Goal: Information Seeking & Learning: Find specific page/section

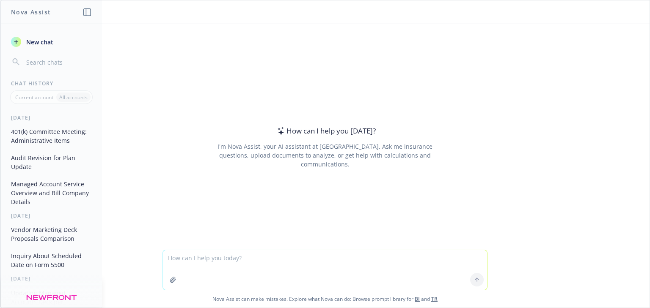
click at [52, 137] on button "401(k) Committee Meeting: Administrative Items" at bounding box center [52, 136] width 88 height 23
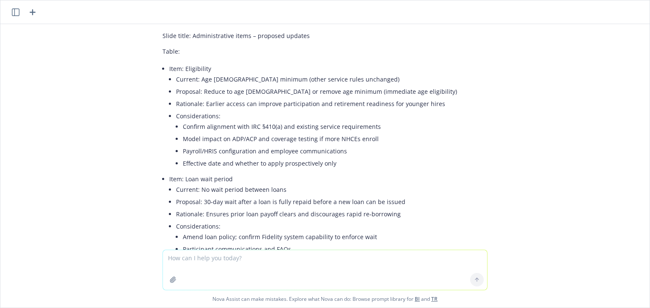
scroll to position [169, 0]
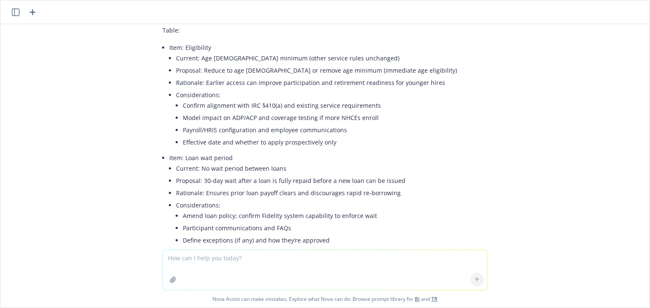
click at [13, 15] on icon "button" at bounding box center [16, 12] width 8 height 8
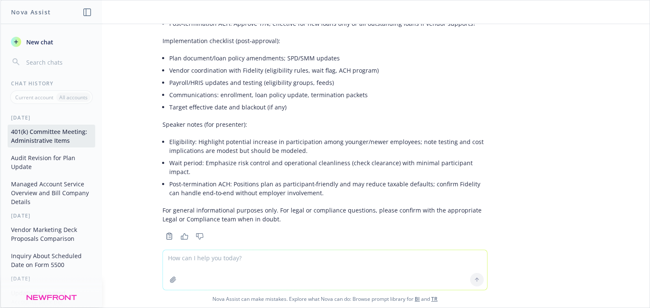
scroll to position [612, 0]
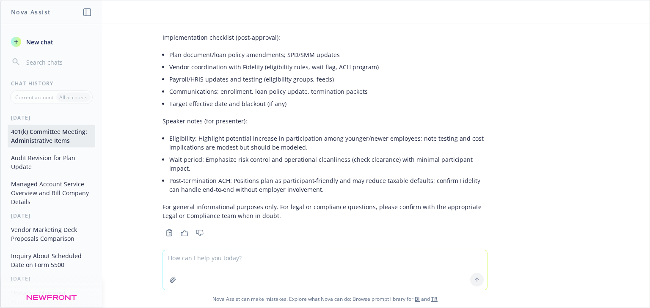
click at [64, 170] on button "Audit Revision for Plan Update" at bounding box center [52, 162] width 88 height 23
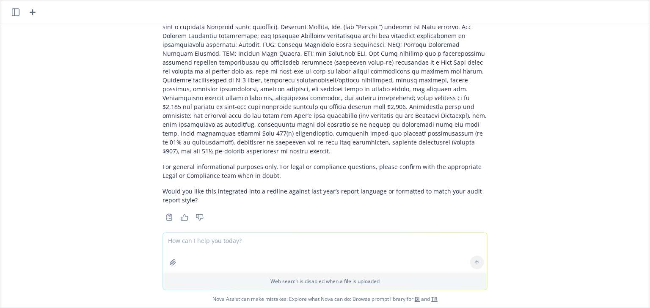
scroll to position [247, 0]
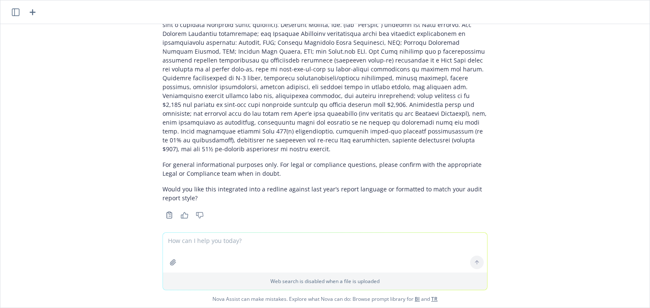
click at [19, 16] on button at bounding box center [16, 12] width 10 height 10
click at [12, 5] on header at bounding box center [324, 12] width 649 height 24
click at [14, 10] on icon "button" at bounding box center [16, 12] width 8 height 8
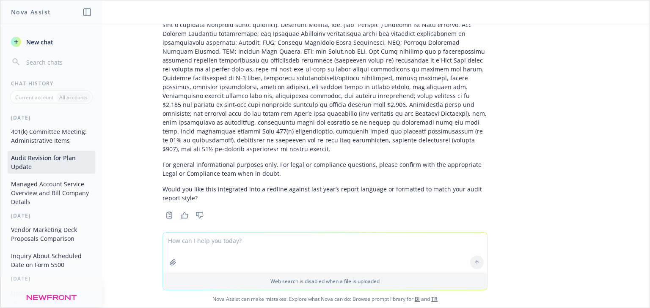
click at [50, 184] on button "Managed Account Service Overview and Bill Company Details" at bounding box center [52, 193] width 88 height 32
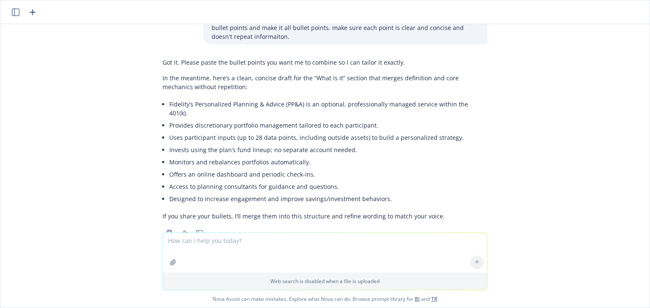
scroll to position [846, 0]
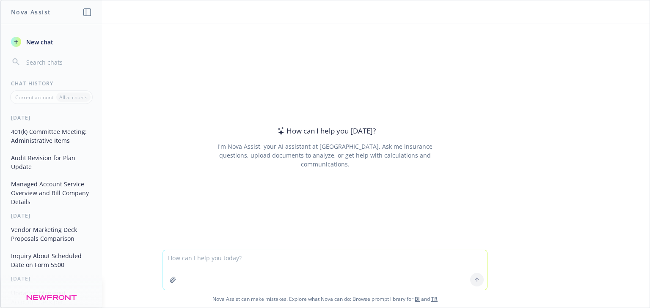
click at [53, 192] on button "Managed Account Service Overview and Bill Company Details" at bounding box center [52, 193] width 88 height 32
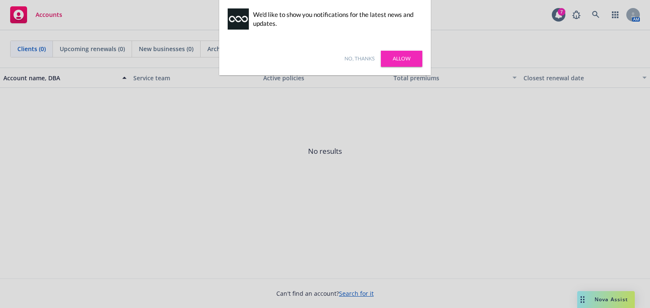
drag, startPoint x: 357, startPoint y: 55, endPoint x: 353, endPoint y: 60, distance: 6.0
click at [357, 55] on link "No, thanks" at bounding box center [359, 59] width 30 height 8
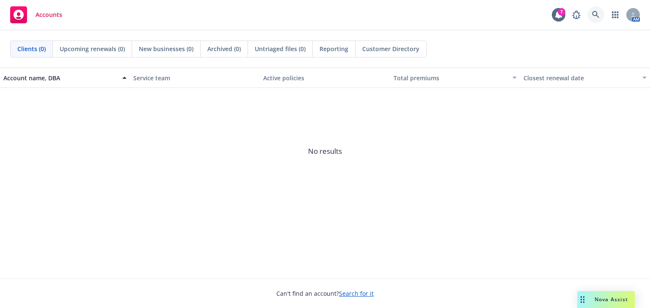
click at [592, 12] on icon at bounding box center [596, 15] width 8 height 8
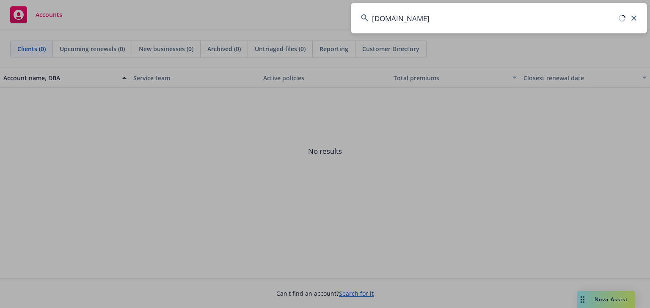
type input "gong.io"
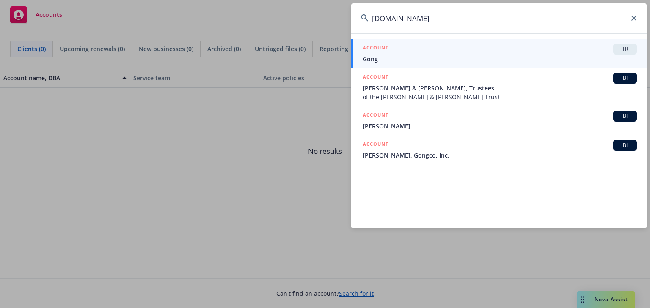
click at [422, 56] on span "Gong" at bounding box center [500, 59] width 274 height 9
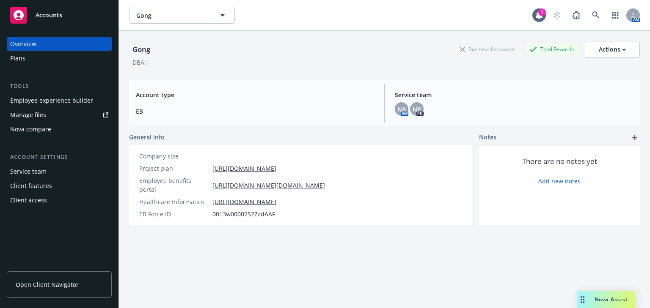
click at [608, 298] on span "Nova Assist" at bounding box center [610, 299] width 33 height 7
